Goal: Information Seeking & Learning: Learn about a topic

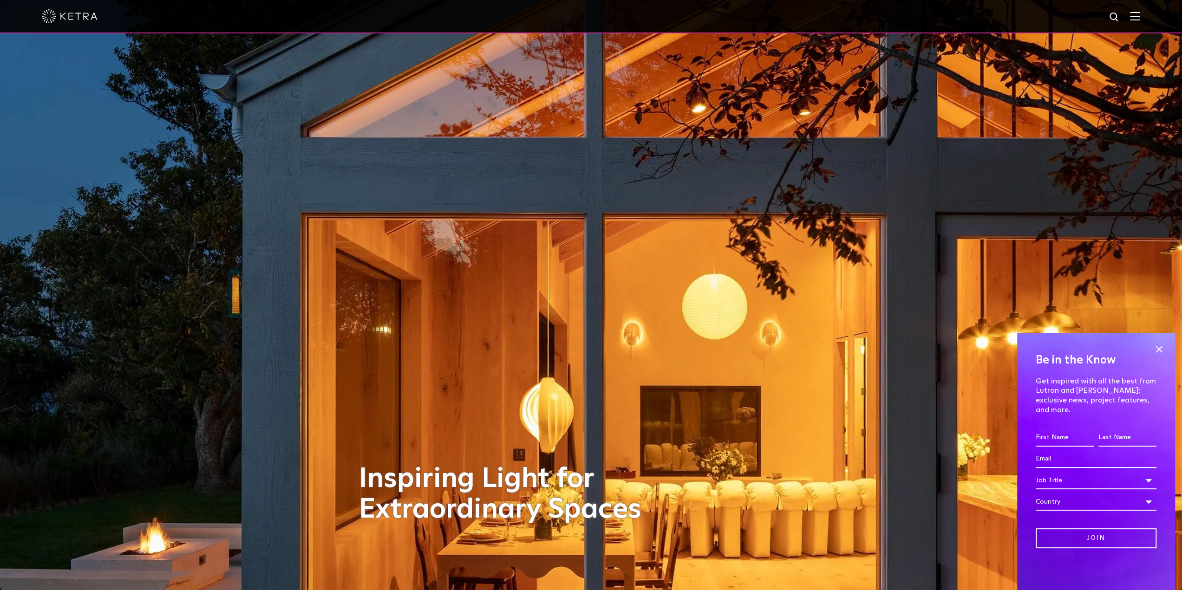
click at [1140, 17] on img at bounding box center [1135, 16] width 10 height 9
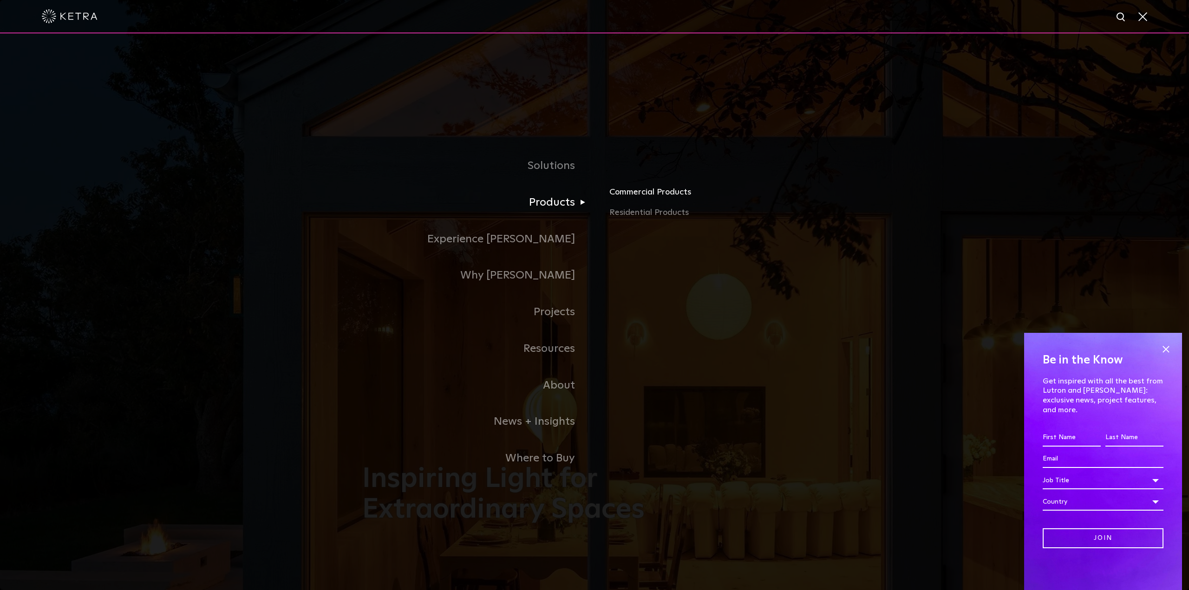
click at [631, 193] on link "Commercial Products" at bounding box center [717, 196] width 217 height 20
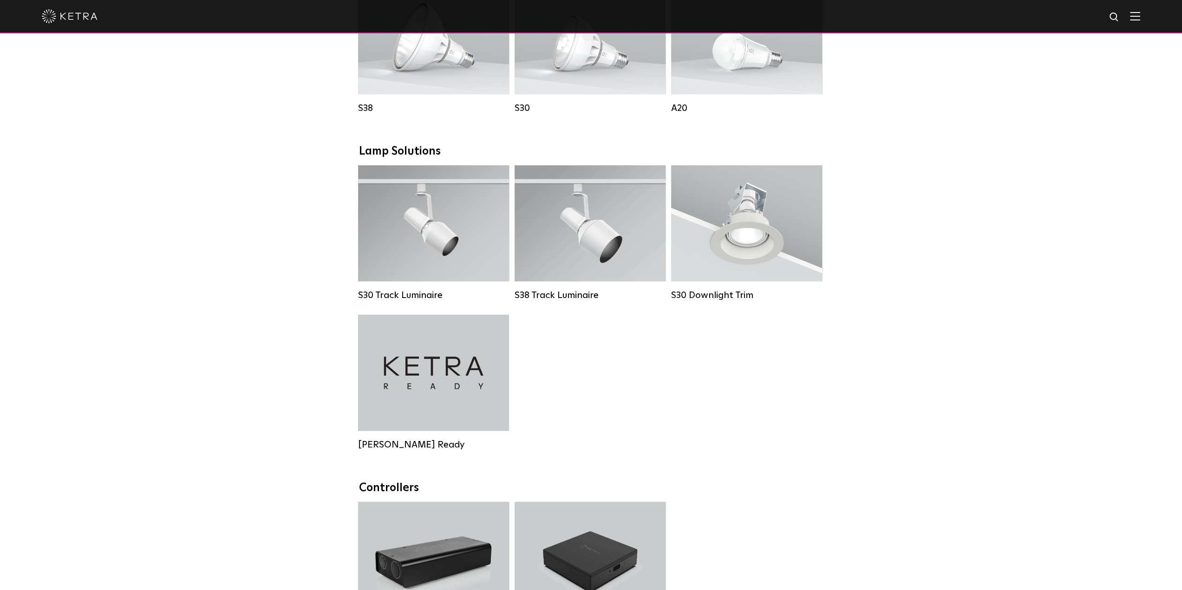
scroll to position [697, 0]
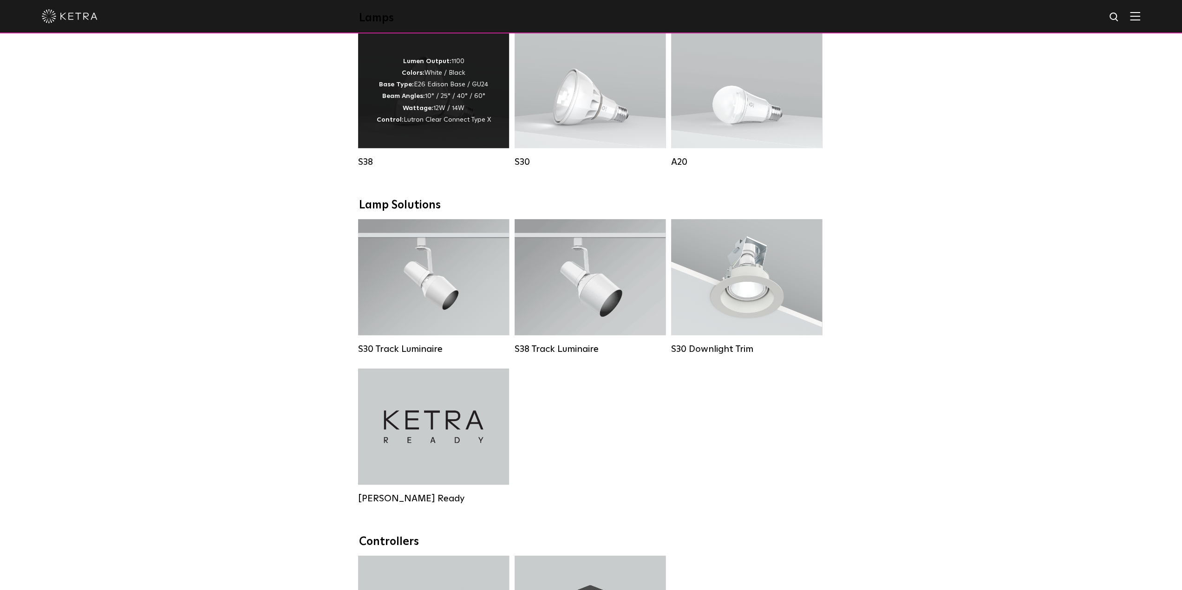
click at [430, 111] on strong "Wattage:" at bounding box center [418, 108] width 31 height 7
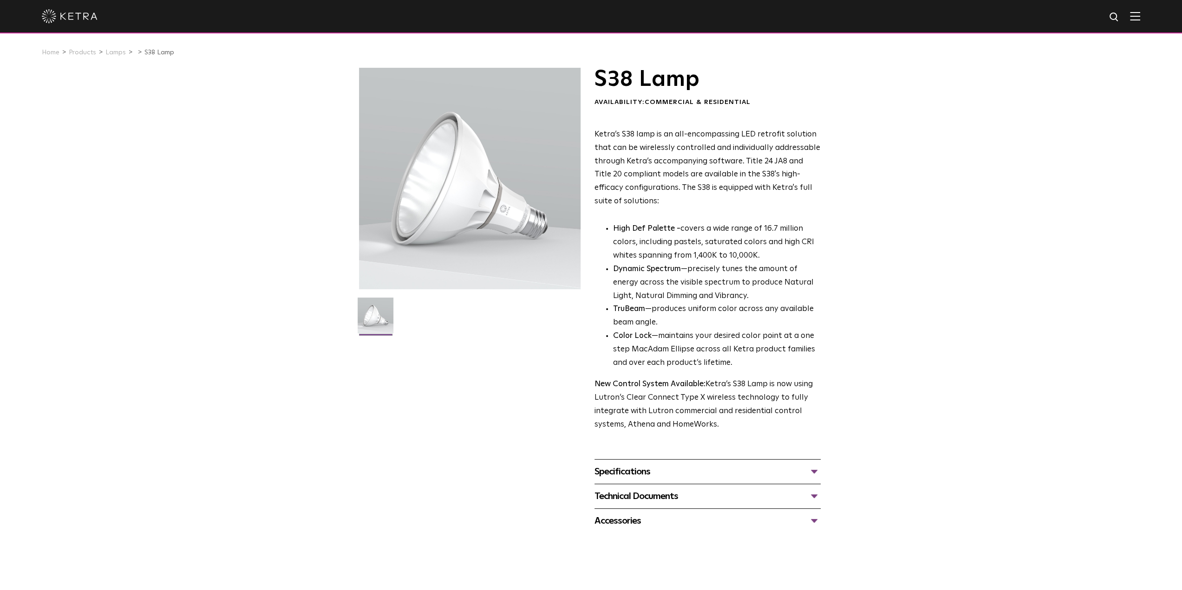
click at [817, 469] on div "Specifications" at bounding box center [707, 471] width 226 height 15
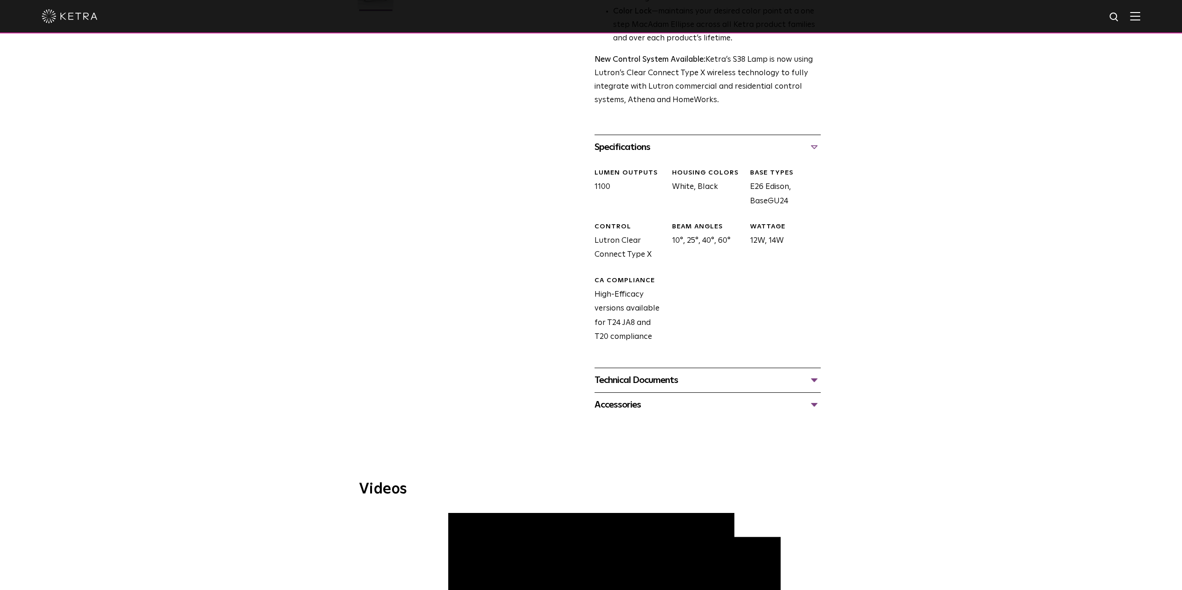
scroll to position [325, 0]
click at [814, 380] on div "Technical Documents" at bounding box center [707, 379] width 226 height 15
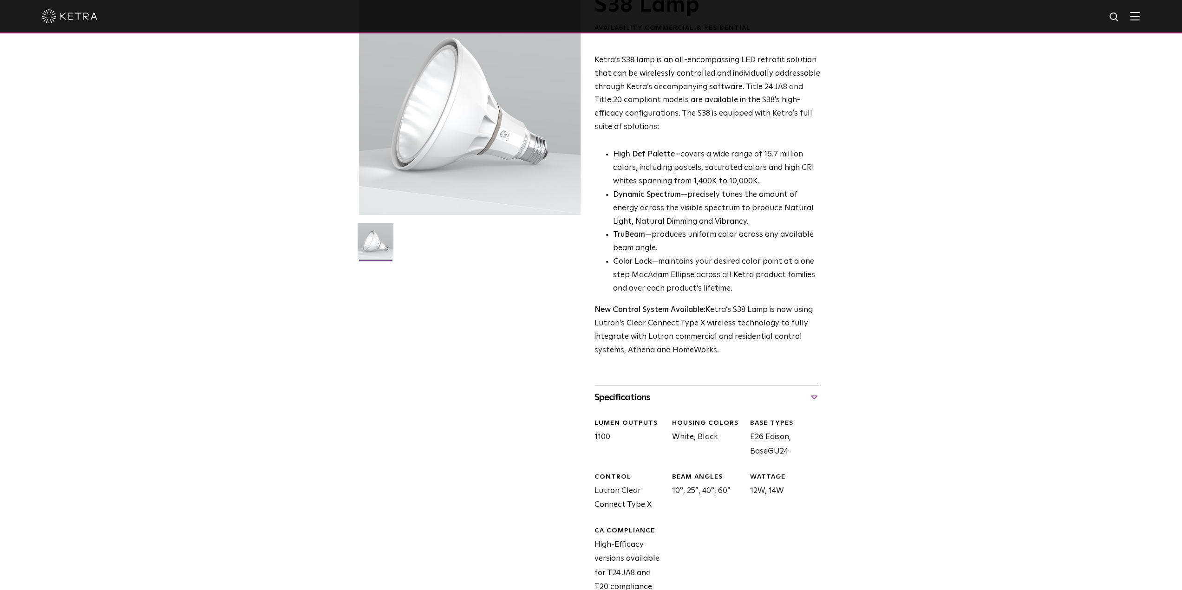
scroll to position [0, 0]
